Goal: Information Seeking & Learning: Learn about a topic

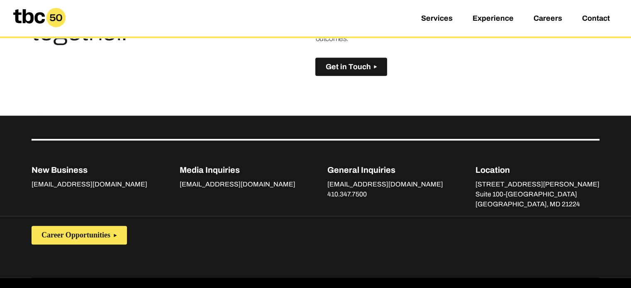
scroll to position [606, 0]
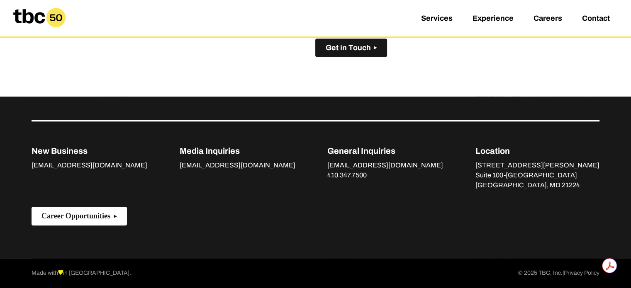
click at [116, 215] on icon at bounding box center [115, 216] width 3 height 3
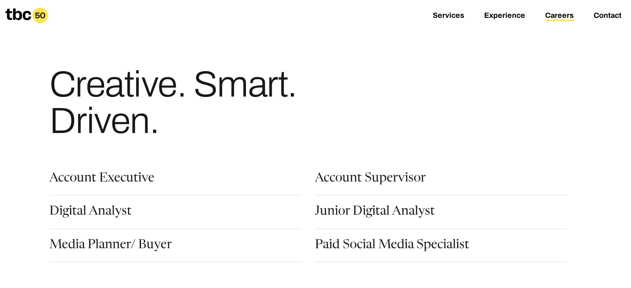
scroll to position [42, 0]
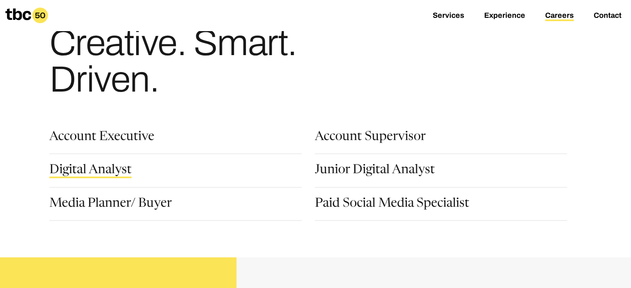
click at [97, 172] on link "Digital Analyst" at bounding box center [90, 171] width 82 height 14
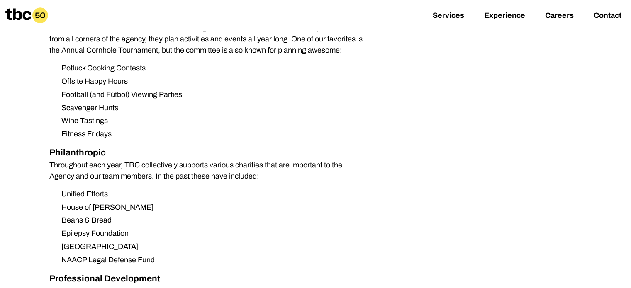
scroll to position [623, 0]
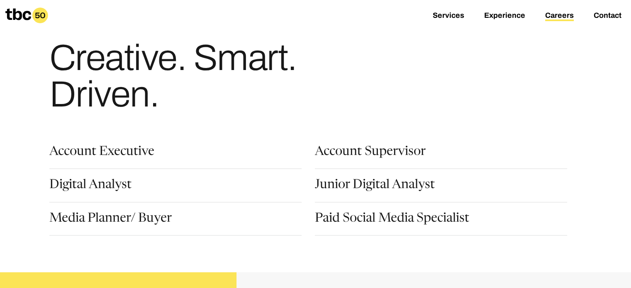
scroll to position [42, 0]
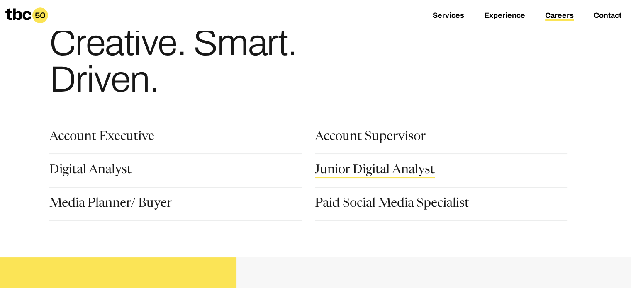
click at [367, 170] on link "Junior Digital Analyst" at bounding box center [375, 171] width 120 height 14
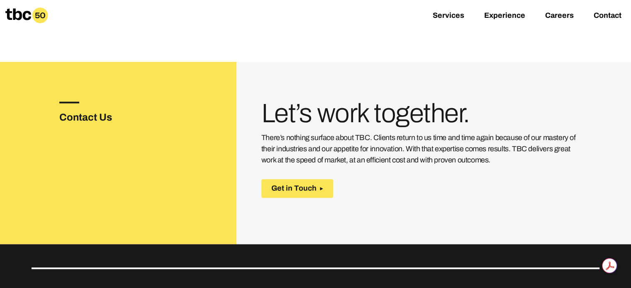
scroll to position [1411, 0]
